Goal: Transaction & Acquisition: Download file/media

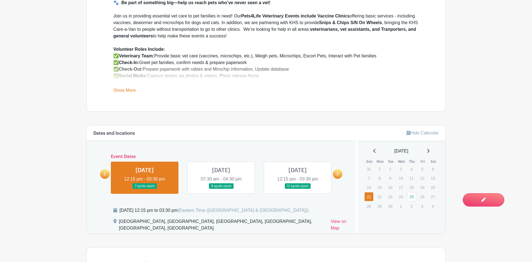
scroll to position [252, 0]
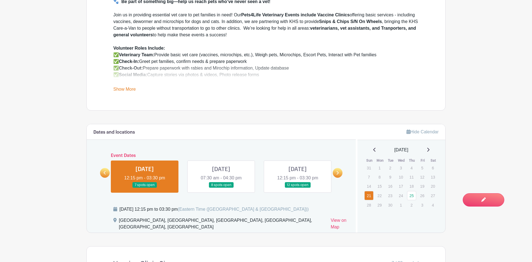
click at [221, 188] on link at bounding box center [221, 188] width 0 height 0
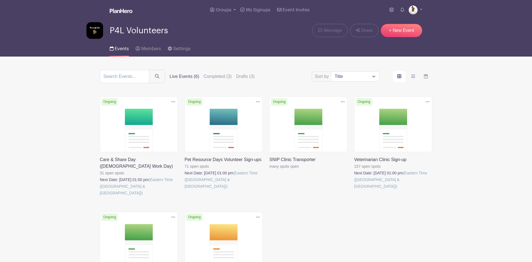
click at [270, 170] on link at bounding box center [270, 170] width 0 height 0
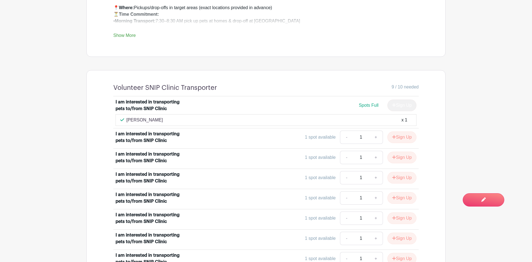
scroll to position [306, 0]
click at [158, 119] on div "[PERSON_NAME] x 1" at bounding box center [266, 119] width 292 height 7
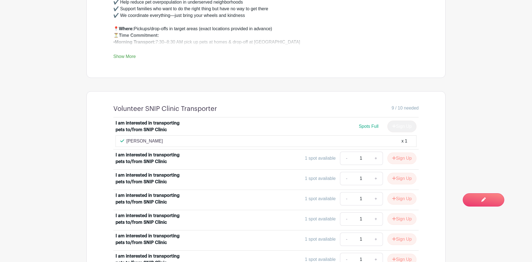
scroll to position [273, 0]
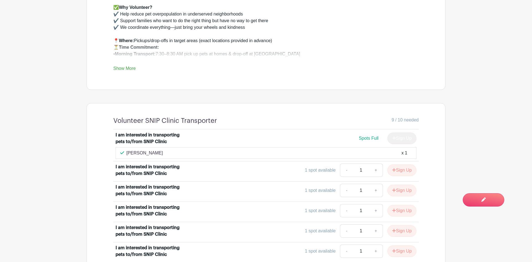
click at [157, 156] on div "[PERSON_NAME] x 1" at bounding box center [266, 153] width 292 height 7
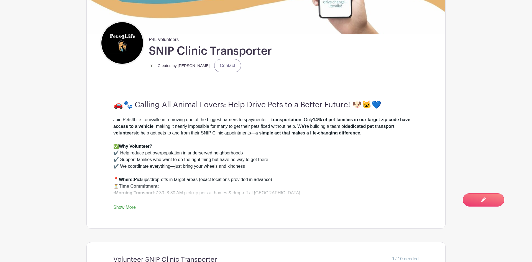
scroll to position [361, 0]
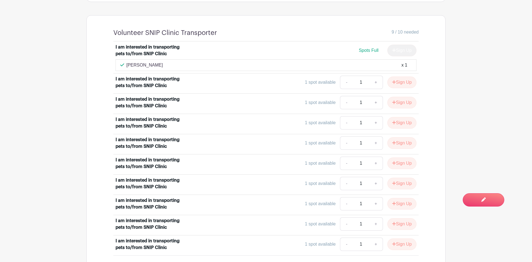
click at [138, 67] on p "[PERSON_NAME]" at bounding box center [144, 65] width 37 height 7
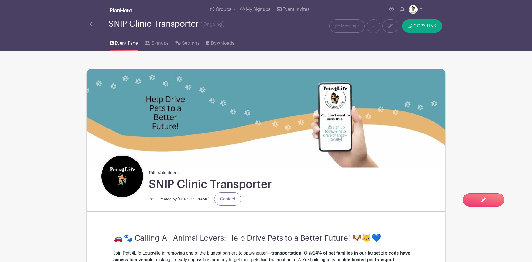
scroll to position [0, 0]
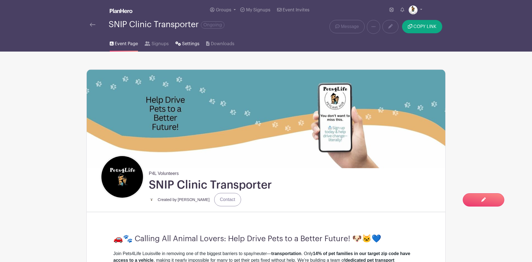
click at [184, 44] on span "Settings" at bounding box center [190, 43] width 17 height 7
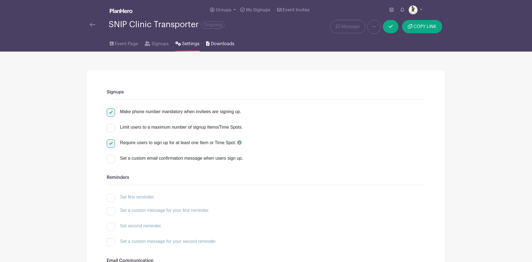
click at [211, 47] on span "Downloads" at bounding box center [223, 43] width 24 height 7
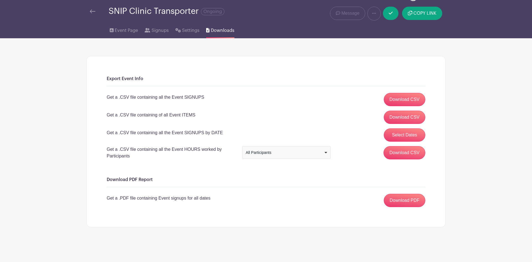
scroll to position [14, 0]
click at [397, 135] on button "Select Dates" at bounding box center [405, 134] width 42 height 13
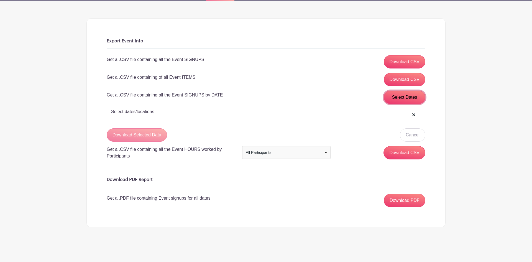
scroll to position [52, 0]
click at [391, 60] on link "Download CSV" at bounding box center [405, 61] width 42 height 13
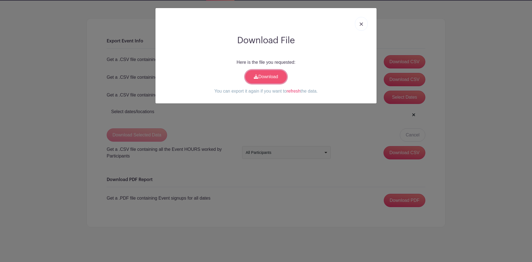
click at [275, 73] on link "Download" at bounding box center [266, 76] width 42 height 13
